Goal: Information Seeking & Learning: Learn about a topic

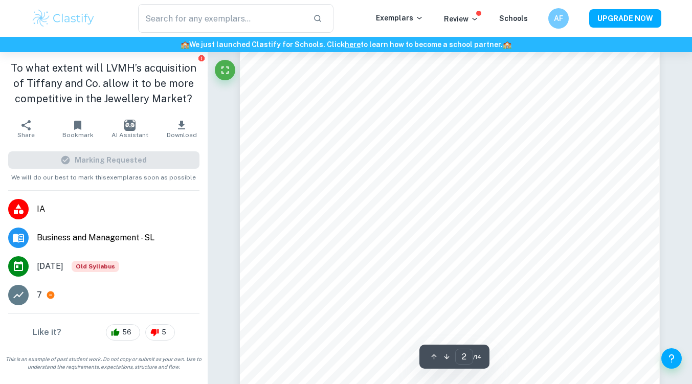
scroll to position [583, 0]
type input "4"
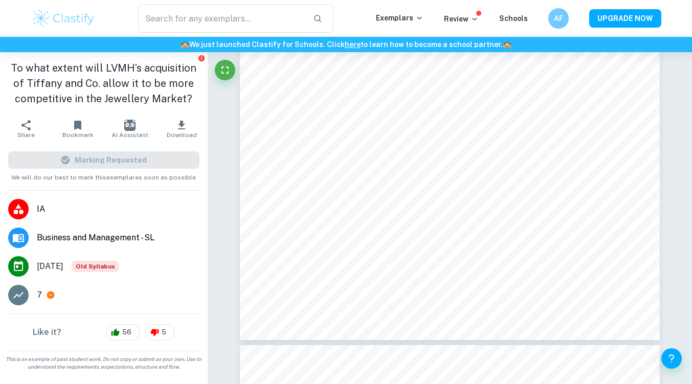
click at [114, 159] on div "Marking Requested" at bounding box center [103, 159] width 191 height 17
click at [180, 206] on span "IA" at bounding box center [118, 209] width 163 height 12
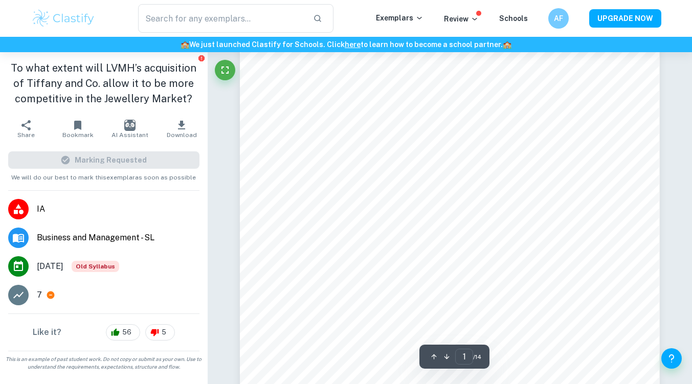
scroll to position [160, 0]
click at [101, 311] on ul "IA Business and Management - SL [DATE] Old Syllabus 7" at bounding box center [104, 252] width 208 height 123
click at [11, 293] on div at bounding box center [18, 295] width 20 height 20
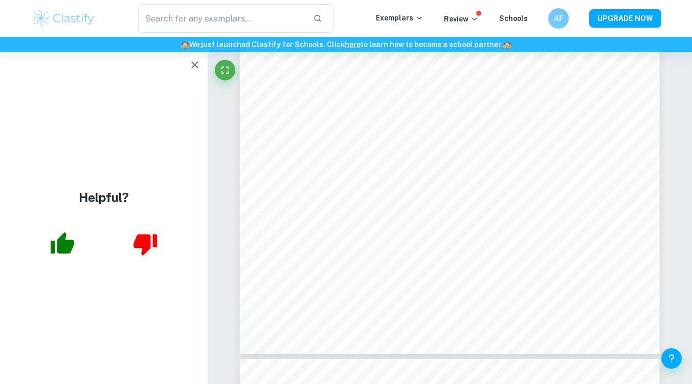
click at [199, 68] on icon "button" at bounding box center [195, 65] width 12 height 12
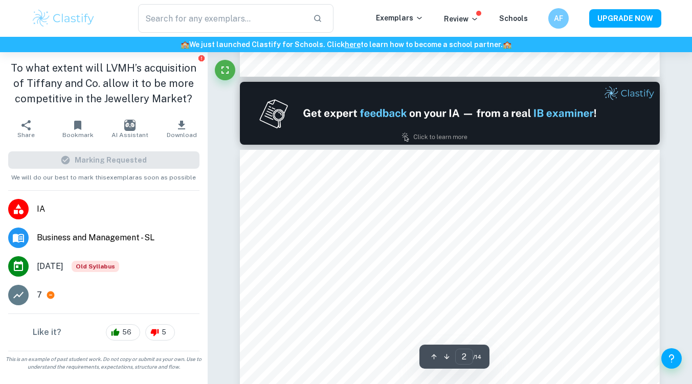
type input "1"
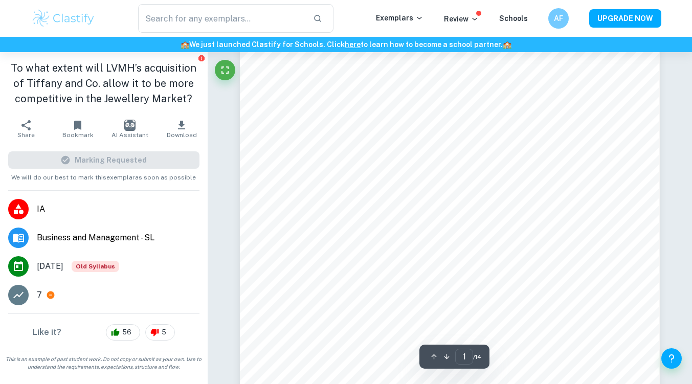
scroll to position [0, 0]
